Goal: Transaction & Acquisition: Purchase product/service

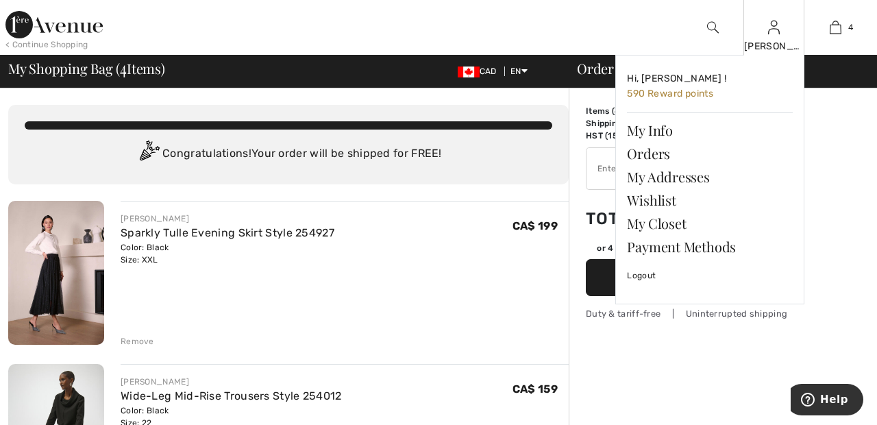
click at [774, 34] on img at bounding box center [774, 27] width 12 height 16
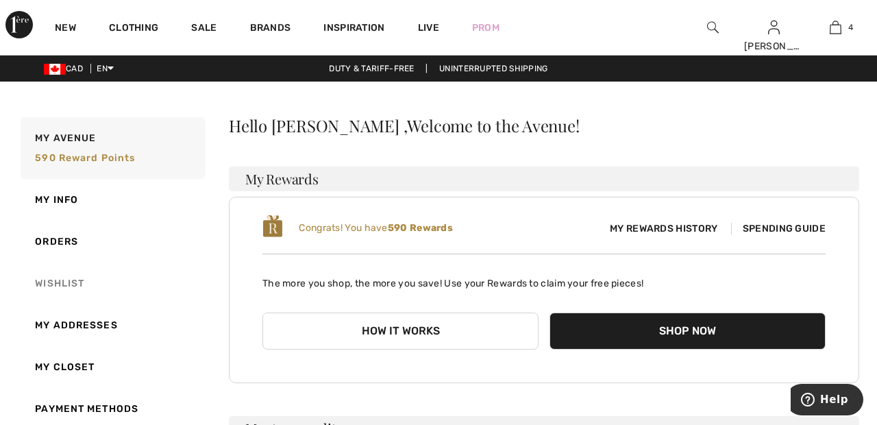
click at [75, 279] on link "Wishlist" at bounding box center [112, 283] width 188 height 42
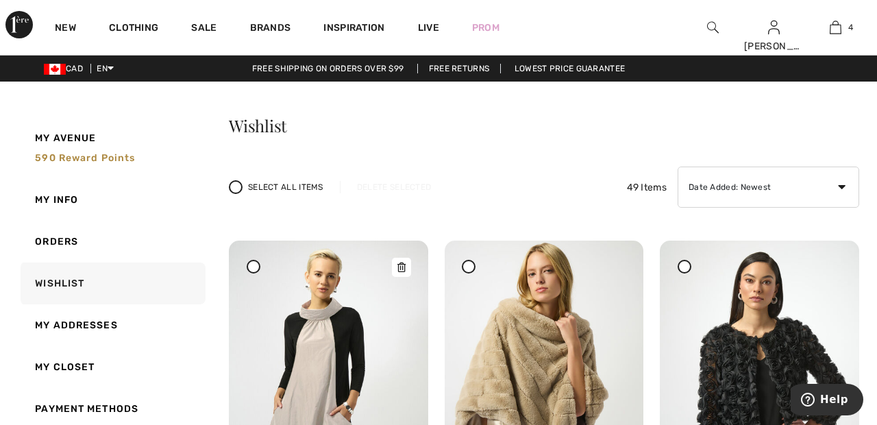
click at [262, 266] on img at bounding box center [328, 389] width 199 height 298
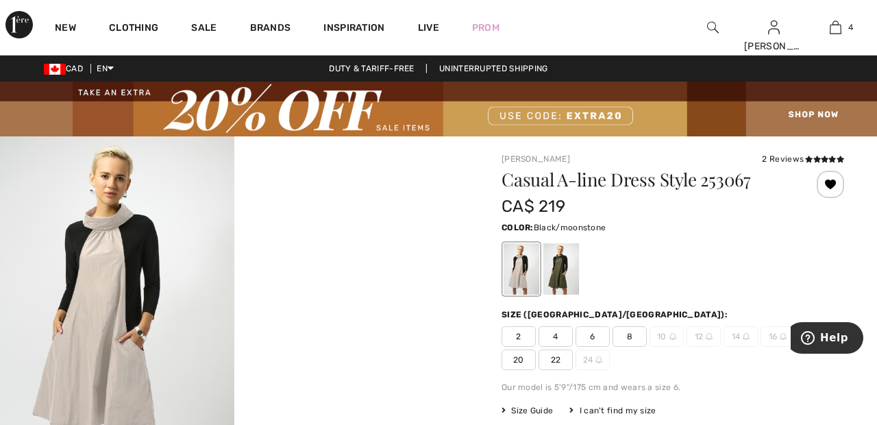
click at [825, 181] on div at bounding box center [829, 184] width 27 height 27
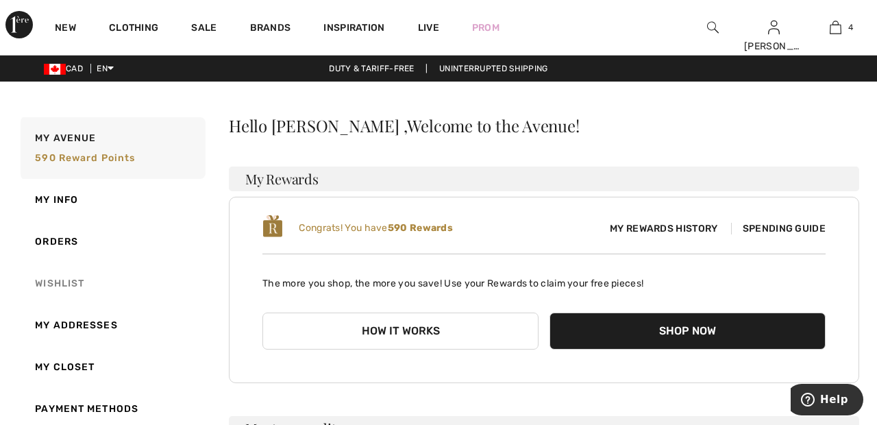
click at [75, 282] on link "Wishlist" at bounding box center [112, 283] width 188 height 42
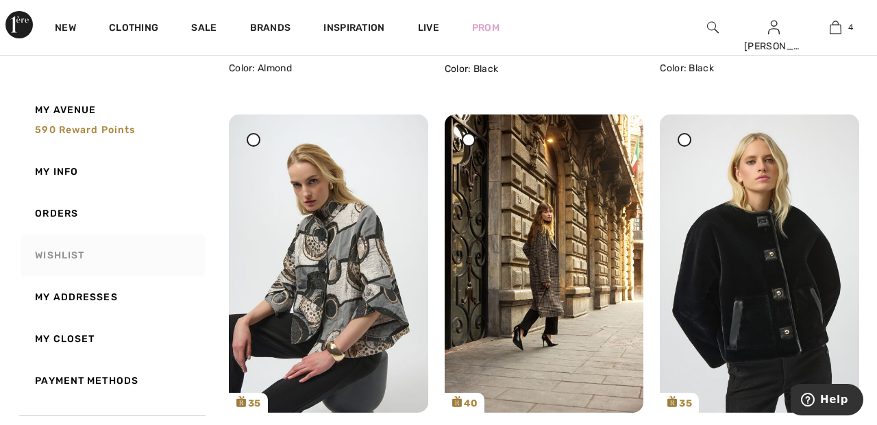
scroll to position [1404, 0]
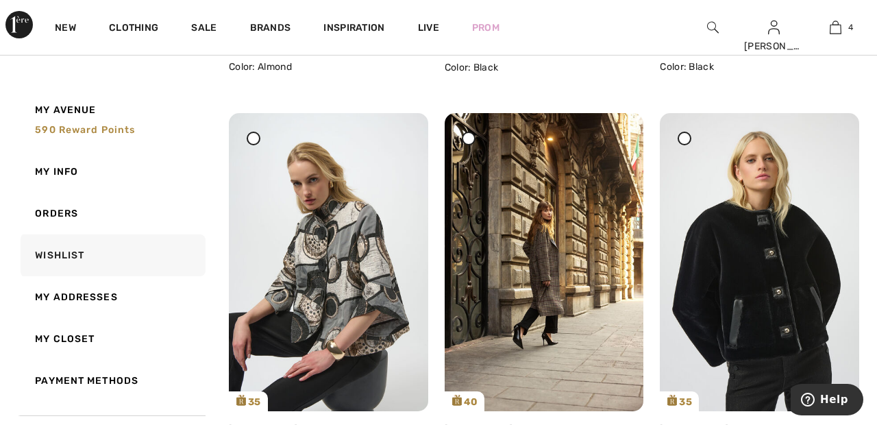
click at [712, 56] on div "Joseph Ribkoff Wide-leg Mid-rise Trousers Style 254012 CA$ 159 Color: Black Sha…" at bounding box center [758, 44] width 199 height 79
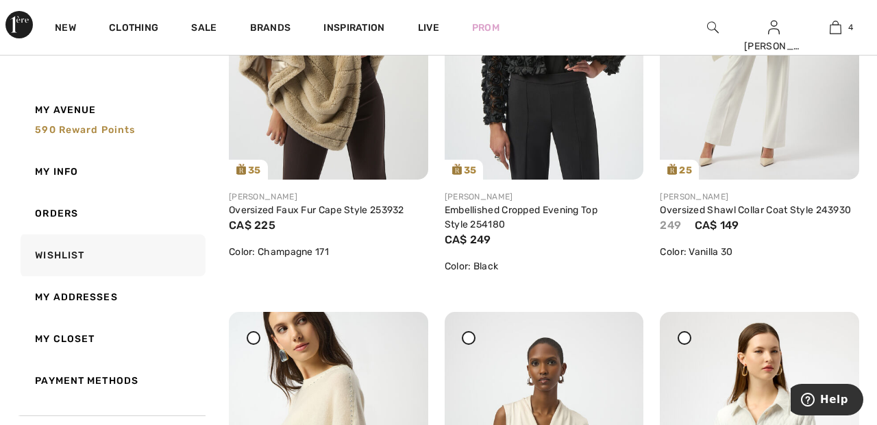
scroll to position [0, 0]
